Goal: Transaction & Acquisition: Purchase product/service

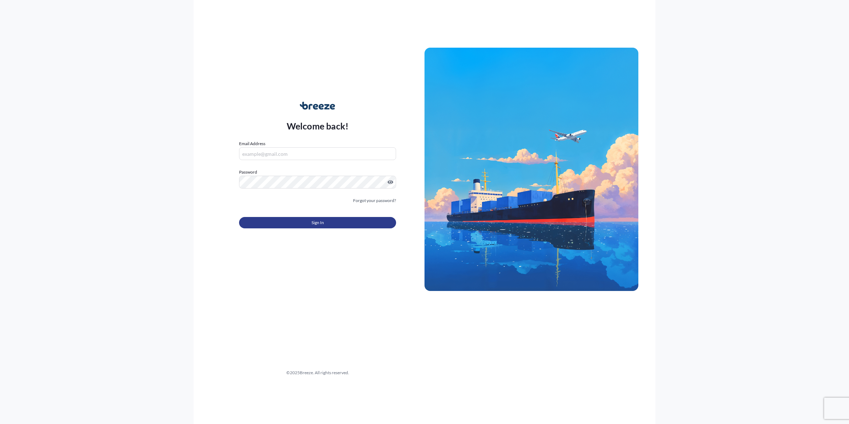
type input "[PERSON_NAME][EMAIL_ADDRESS][PERSON_NAME][DOMAIN_NAME]"
click at [310, 221] on button "Sign In" at bounding box center [317, 222] width 157 height 11
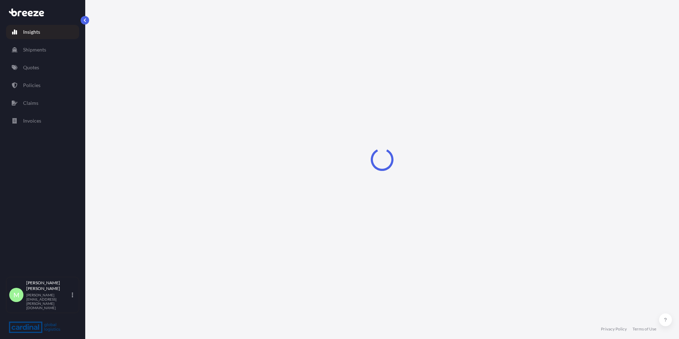
select select "2025"
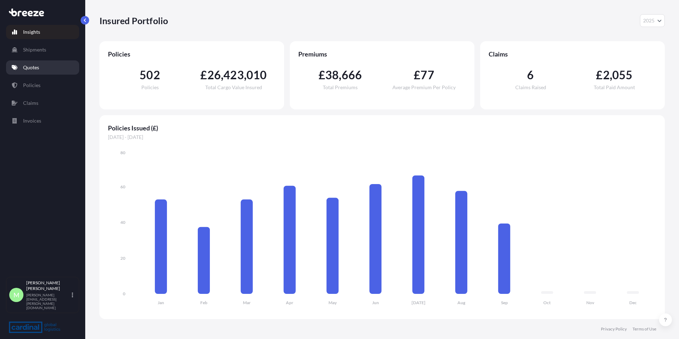
click at [38, 69] on p "Quotes" at bounding box center [31, 67] width 16 height 7
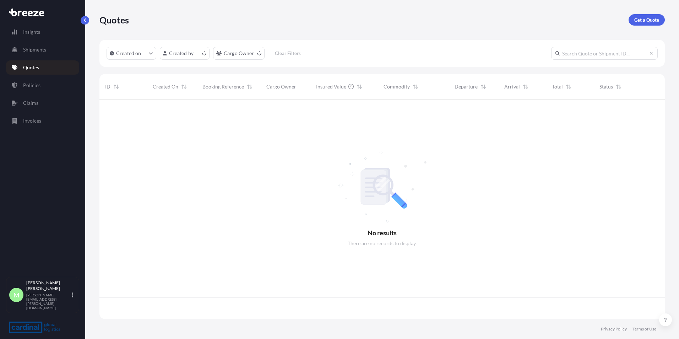
scroll to position [218, 560]
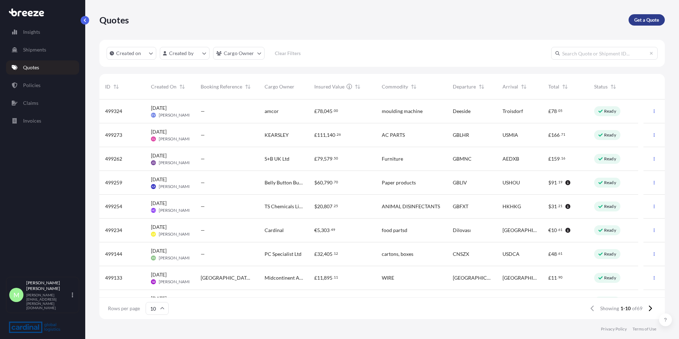
click at [647, 25] on link "Get a Quote" at bounding box center [647, 19] width 36 height 11
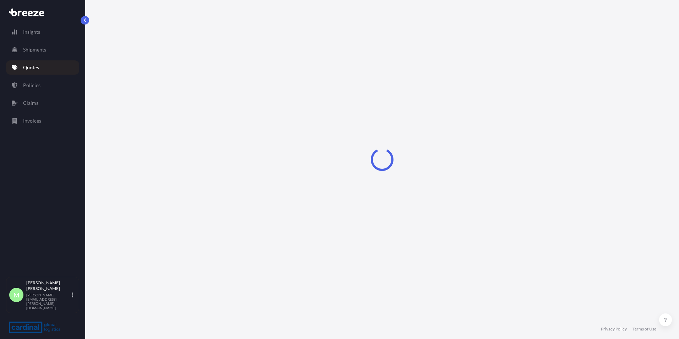
select select "Sea"
select select "1"
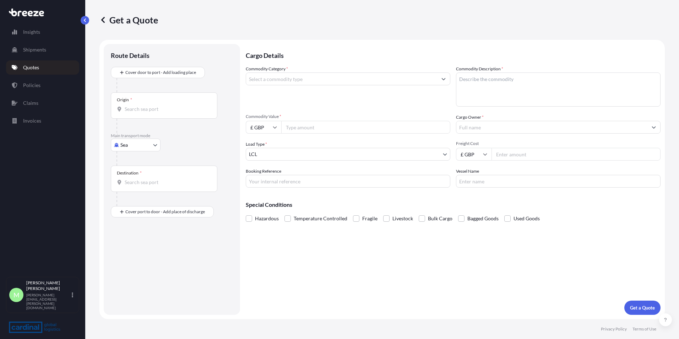
click at [136, 144] on body "Insights Shipments Quotes Policies Claims Invoices M [PERSON_NAME] [PERSON_NAME…" at bounding box center [339, 169] width 679 height 339
click at [132, 187] on span "Road" at bounding box center [129, 188] width 11 height 7
select select "Road"
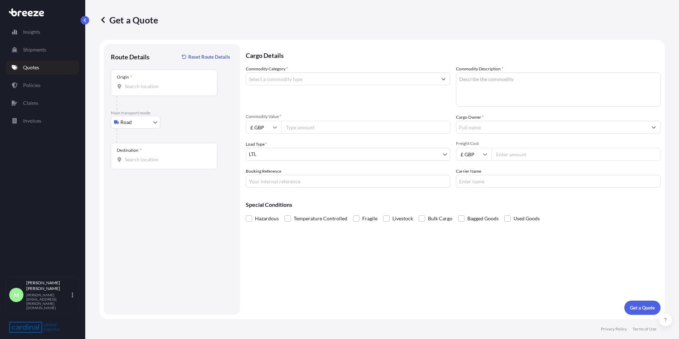
click at [157, 95] on div "Origin *" at bounding box center [164, 83] width 107 height 26
click at [157, 90] on input "Origin *" at bounding box center [167, 86] width 84 height 7
click at [154, 82] on div "Origin *" at bounding box center [164, 83] width 107 height 26
click at [154, 83] on input "Origin * Please select an origin" at bounding box center [167, 86] width 84 height 7
type input "[PERSON_NAME], Reading RG5 4SA, [GEOGRAPHIC_DATA]"
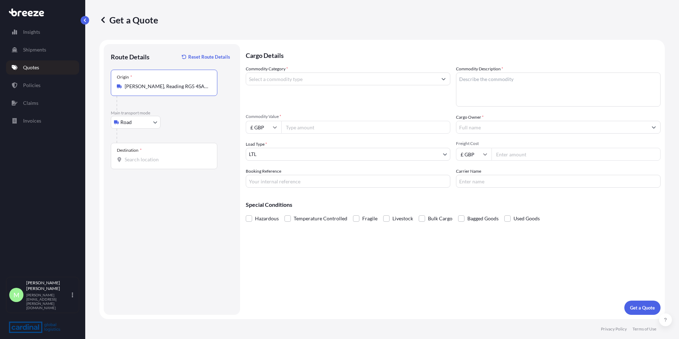
click at [145, 153] on div "Destination *" at bounding box center [164, 156] width 107 height 26
click at [145, 156] on input "Destination *" at bounding box center [167, 159] width 84 height 7
click at [188, 185] on div "London EC3M 5AL , [GEOGRAPHIC_DATA]" at bounding box center [181, 185] width 135 height 20
type input "London EC3M 5AL, [GEOGRAPHIC_DATA]"
click at [303, 79] on input "Commodity Category *" at bounding box center [341, 78] width 191 height 13
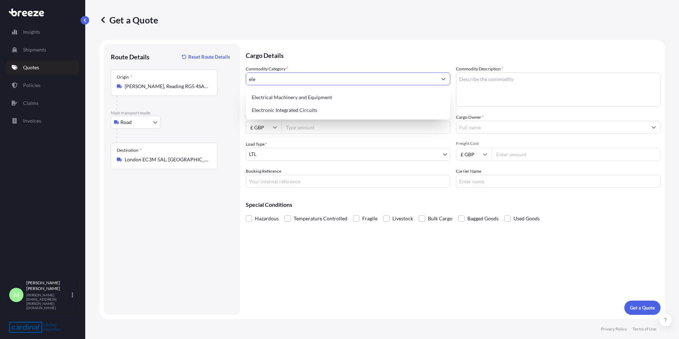
click at [310, 98] on div "Electrical Machinery and Equipment" at bounding box center [348, 97] width 198 height 13
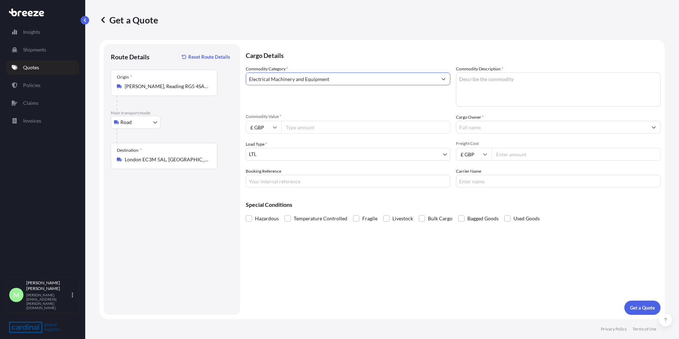
type input "Electrical Machinery and Equipment"
click at [499, 83] on textarea "Commodity Description *" at bounding box center [558, 89] width 205 height 34
type textarea "tv screens"
drag, startPoint x: 290, startPoint y: 132, endPoint x: 294, endPoint y: 130, distance: 5.1
click at [290, 131] on input "Commodity Value *" at bounding box center [365, 127] width 169 height 13
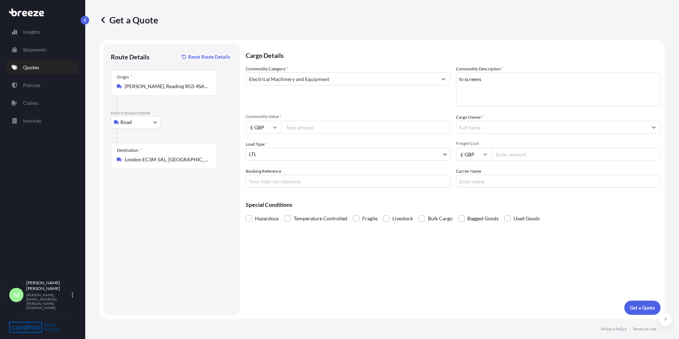
click at [307, 130] on input "Commodity Value *" at bounding box center [365, 127] width 169 height 13
type input "32525.05"
click at [488, 130] on input "Cargo Owner *" at bounding box center [552, 127] width 191 height 13
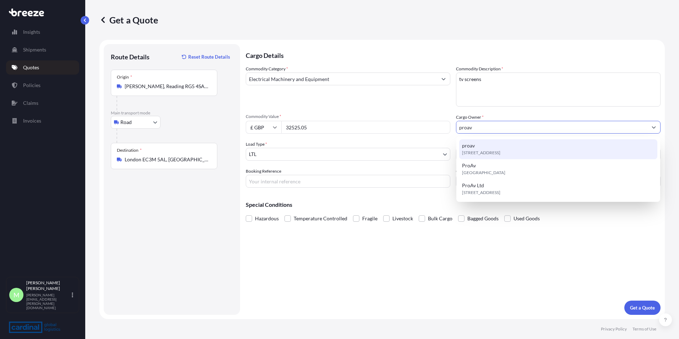
click at [503, 144] on div "[STREET_ADDRESS]" at bounding box center [558, 149] width 198 height 20
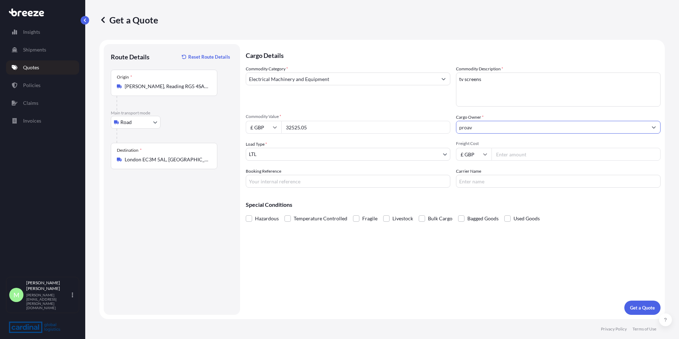
type input "proav"
click at [535, 155] on input "Freight Cost" at bounding box center [576, 154] width 169 height 13
type input "1240"
click at [642, 308] on p "Get a Quote" at bounding box center [642, 307] width 25 height 7
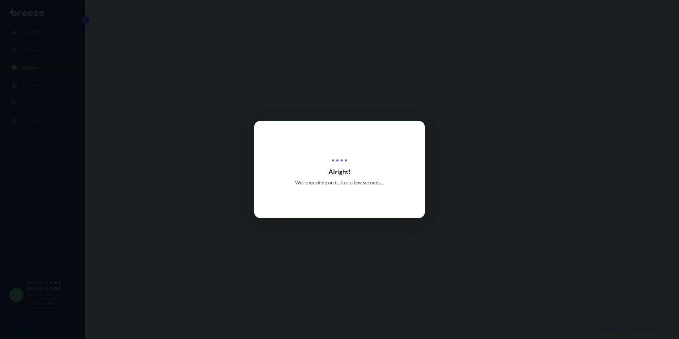
select select "Road"
select select "1"
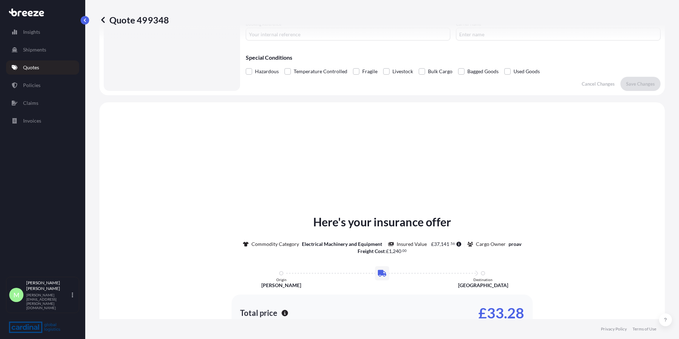
scroll to position [214, 0]
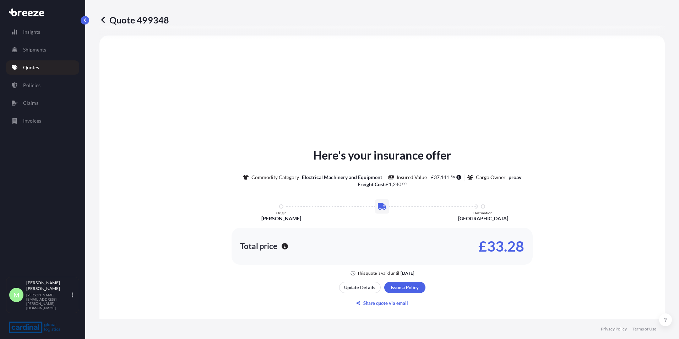
click at [384, 281] on div "Here's your insurance offer Commodity Category Electrical Machinery and Equipme…" at bounding box center [382, 227] width 546 height 365
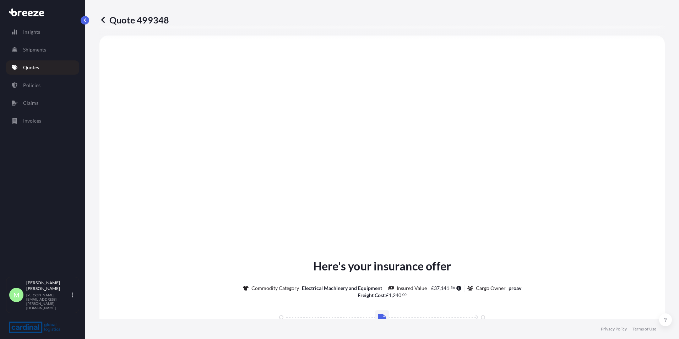
type input "Egham TW20 8RE, [GEOGRAPHIC_DATA]"
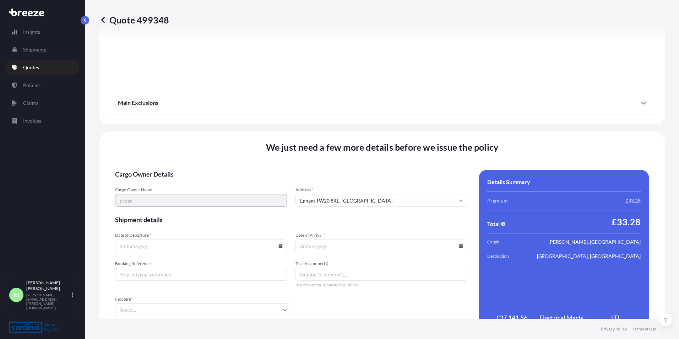
scroll to position [789, 0]
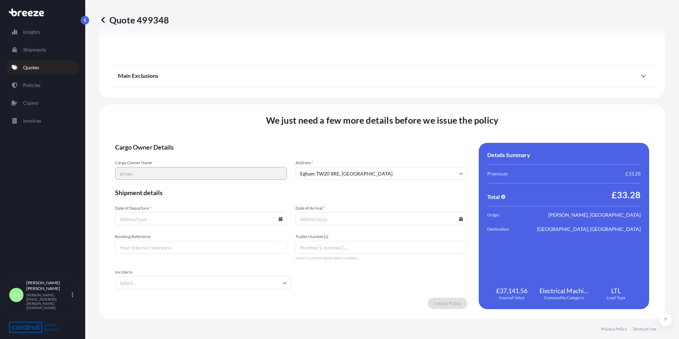
click at [279, 217] on icon at bounding box center [281, 219] width 4 height 4
drag, startPoint x: 214, startPoint y: 154, endPoint x: 327, endPoint y: 180, distance: 115.6
click at [215, 154] on button "19" at bounding box center [216, 155] width 11 height 11
type input "[DATE]"
click at [455, 221] on input "Date of Arrival *" at bounding box center [382, 218] width 172 height 13
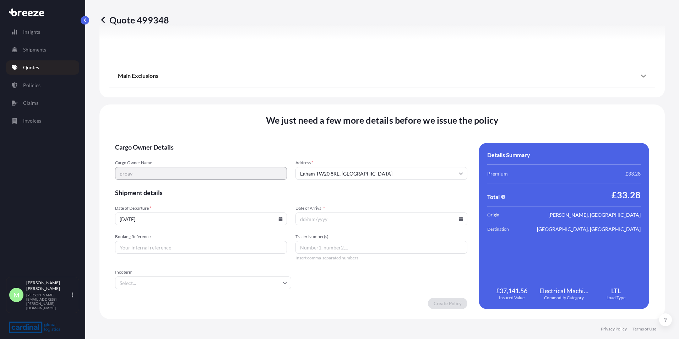
click at [459, 219] on icon at bounding box center [461, 219] width 4 height 4
click at [341, 168] on button "23" at bounding box center [345, 168] width 11 height 11
type input "[DATE]"
click at [186, 247] on input "Booking Reference" at bounding box center [201, 247] width 172 height 13
type input "2RER5090011"
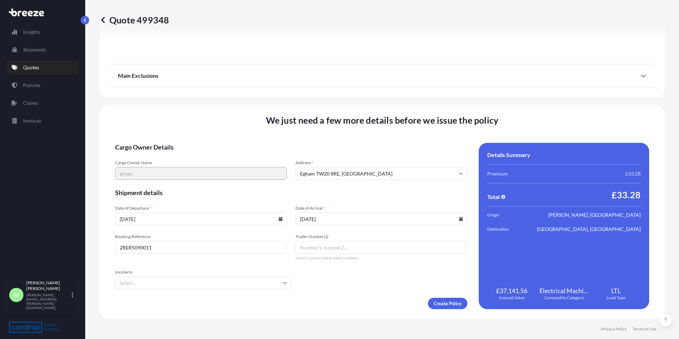
click at [163, 278] on input "Incoterm" at bounding box center [203, 282] width 176 height 13
click at [155, 230] on li "EXW" at bounding box center [202, 232] width 169 height 14
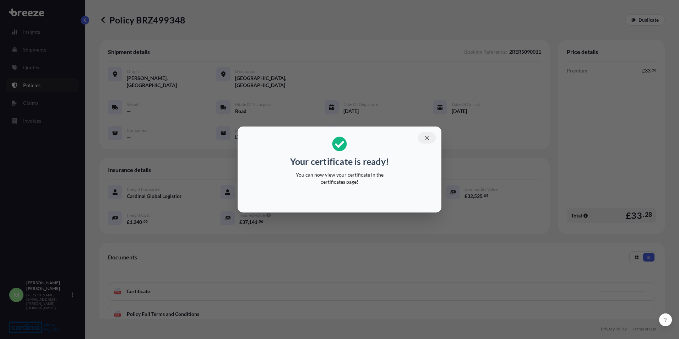
click at [429, 136] on icon "button" at bounding box center [427, 138] width 6 height 6
